Goal: Find contact information: Find contact information

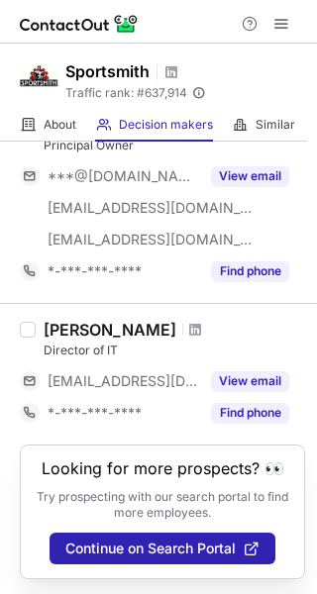
scroll to position [304, 0]
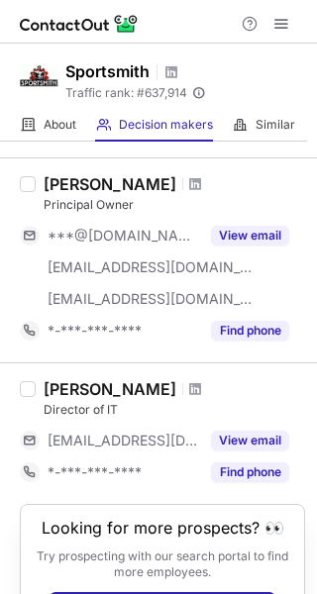
scroll to position [198, 0]
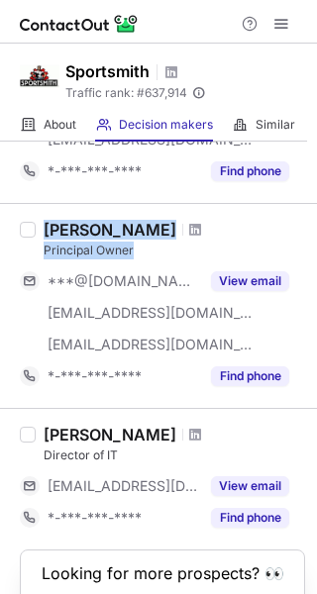
drag, startPoint x: 44, startPoint y: 225, endPoint x: 165, endPoint y: 246, distance: 123.6
click at [165, 246] on div "[PERSON_NAME] Principal Owner" at bounding box center [174, 240] width 261 height 40
copy div "[PERSON_NAME] Principal Owner"
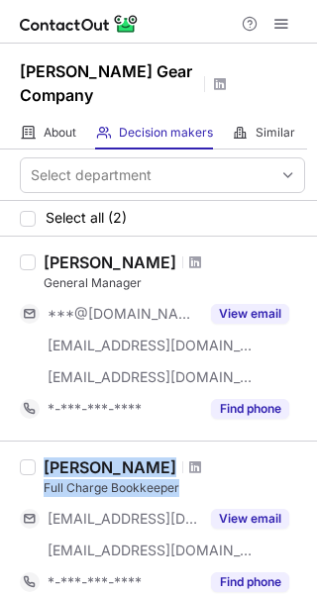
drag, startPoint x: 47, startPoint y: 432, endPoint x: 185, endPoint y: 461, distance: 140.5
click at [185, 461] on div "Stacia Gorman Full Charge Bookkeeper ***@mninter.net ***@daltongear.com View em…" at bounding box center [158, 526] width 317 height 173
copy div "Stacia Gorman Full Charge Bookkeeper"
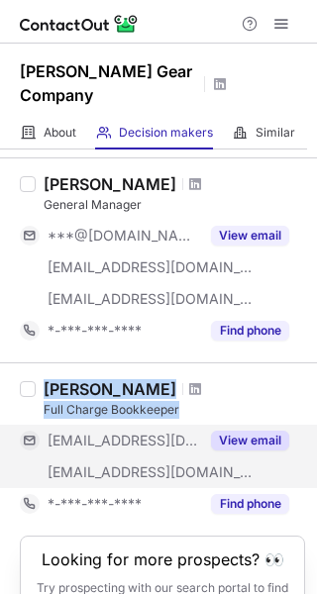
scroll to position [146, 0]
